Goal: Task Accomplishment & Management: Manage account settings

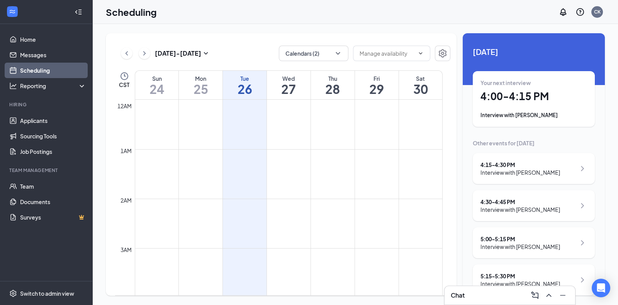
scroll to position [86, 0]
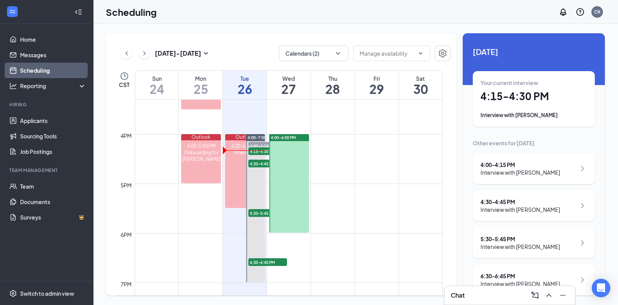
scroll to position [758, 0]
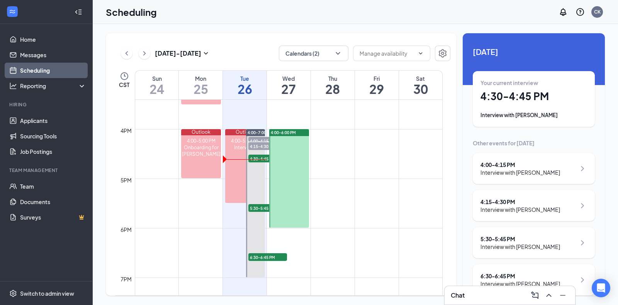
scroll to position [12, 0]
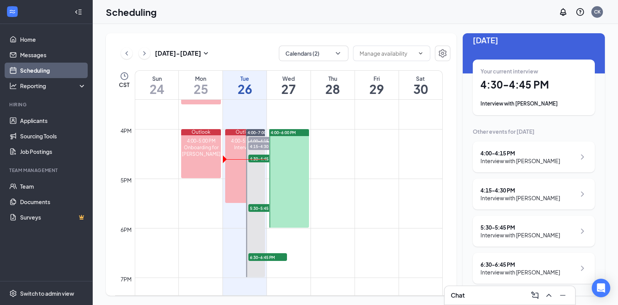
click at [520, 193] on div "4:15 - 4:30 PM" at bounding box center [520, 190] width 80 height 8
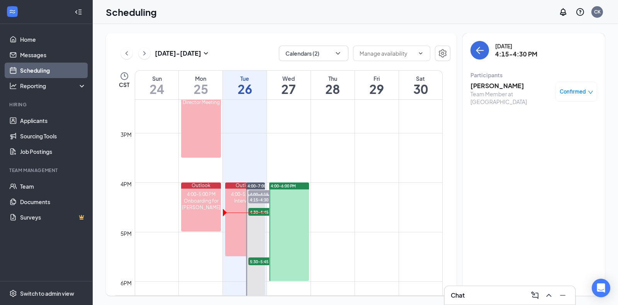
click at [523, 53] on h3 "4:15-4:30 PM" at bounding box center [516, 54] width 42 height 8
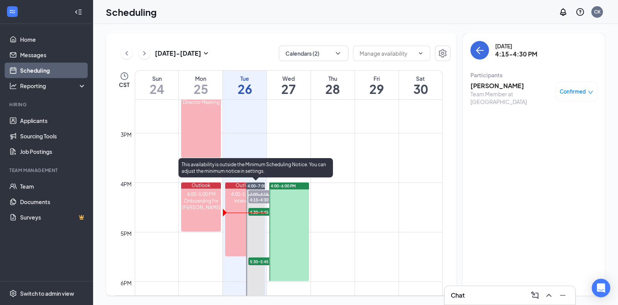
click at [264, 197] on span "4:15-4:30 PM" at bounding box center [267, 199] width 39 height 8
click at [265, 197] on span "4:15-4:30 PM" at bounding box center [267, 199] width 39 height 8
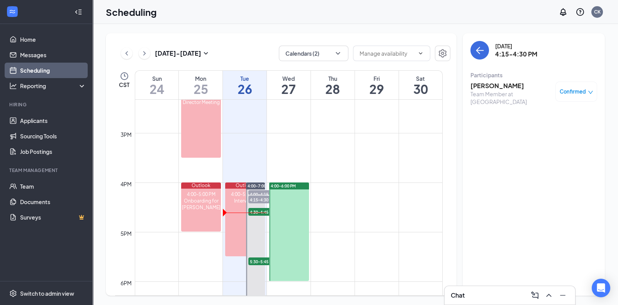
click at [487, 84] on h3 "[PERSON_NAME]" at bounding box center [510, 85] width 81 height 8
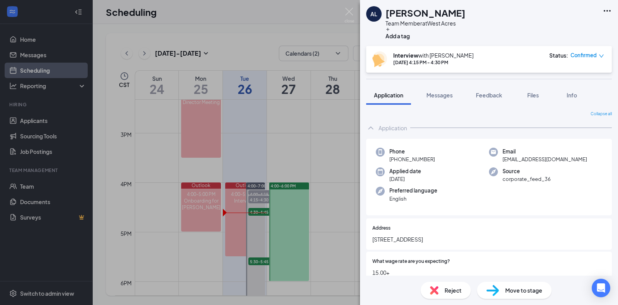
click at [453, 289] on span "Reject" at bounding box center [452, 290] width 17 height 8
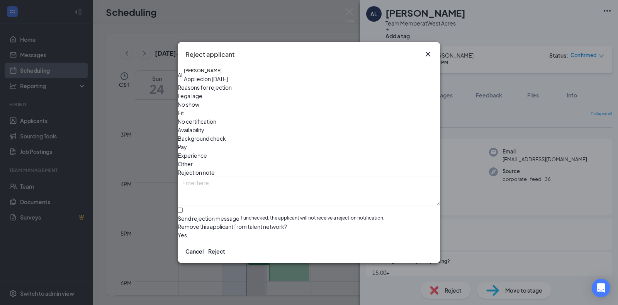
click at [199, 103] on span "No show" at bounding box center [189, 104] width 22 height 8
click at [183, 207] on input "Send rejection message If unchecked, the applicant will not receive a rejection…" at bounding box center [180, 209] width 5 height 5
checkbox input "true"
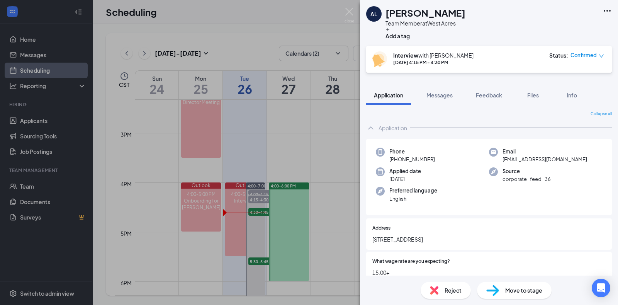
click at [259, 211] on div "AL [PERSON_NAME] Team Member at [GEOGRAPHIC_DATA] Add a tag Interview with [PER…" at bounding box center [309, 152] width 618 height 305
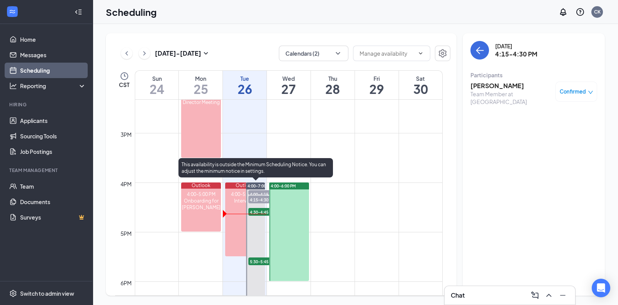
click at [259, 211] on span "4:30-4:45 PM" at bounding box center [267, 212] width 39 height 8
click at [260, 210] on span "4:30-4:45 PM" at bounding box center [267, 212] width 39 height 8
click at [258, 261] on span "5:30-5:45 PM" at bounding box center [267, 261] width 39 height 8
click at [258, 195] on span "4:15-4:30 PM" at bounding box center [267, 199] width 39 height 8
click at [256, 192] on span "4:00-4:15 PM" at bounding box center [267, 194] width 39 height 8
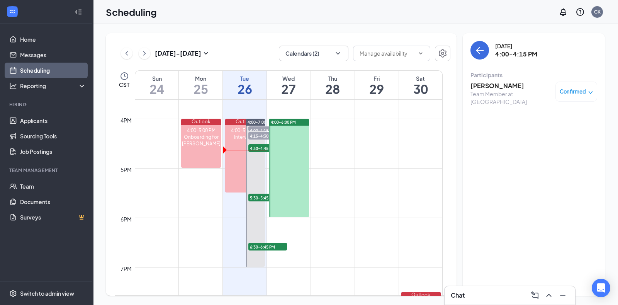
scroll to position [770, 0]
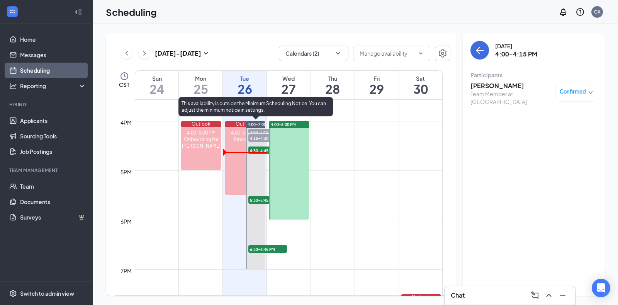
click at [263, 251] on span "6:30-6:45 PM" at bounding box center [267, 249] width 39 height 8
click at [259, 198] on span "5:30-5:45 PM" at bounding box center [267, 200] width 39 height 8
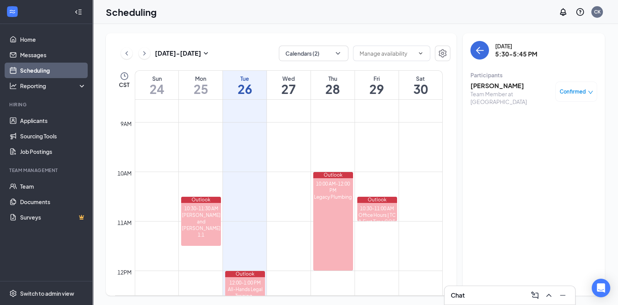
scroll to position [404, 0]
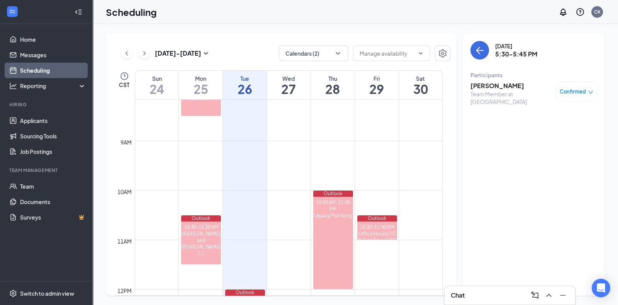
click at [425, 2] on div "Scheduling CK" at bounding box center [355, 12] width 525 height 24
click at [53, 121] on link "Applicants" at bounding box center [53, 120] width 66 height 15
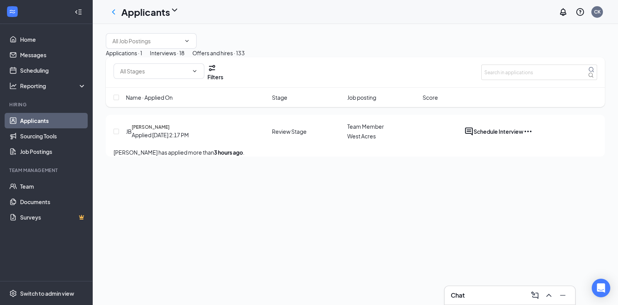
click at [533, 136] on icon "Ellipses" at bounding box center [527, 131] width 9 height 9
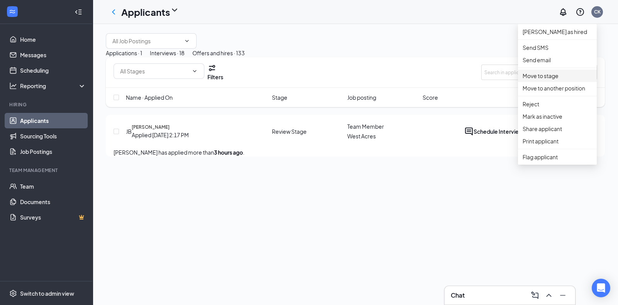
click at [565, 80] on p "Move to stage" at bounding box center [557, 75] width 70 height 8
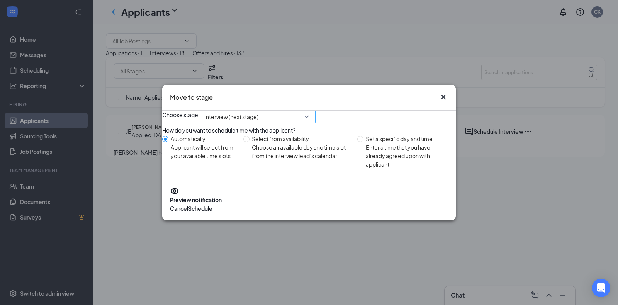
click at [315, 116] on div "Interview (next stage)" at bounding box center [258, 116] width 116 height 12
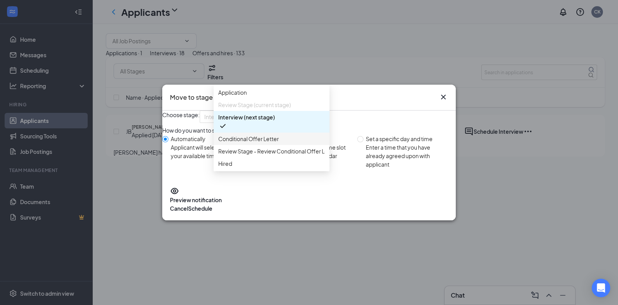
scroll to position [8, 0]
click at [284, 137] on span "Conditional Offer Letter" at bounding box center [271, 138] width 107 height 8
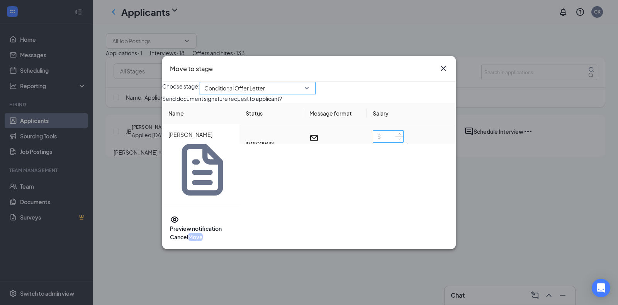
click at [385, 142] on input at bounding box center [388, 137] width 30 height 12
type input "18"
click at [203, 232] on button "Move" at bounding box center [195, 236] width 15 height 8
